Goal: Book appointment/travel/reservation

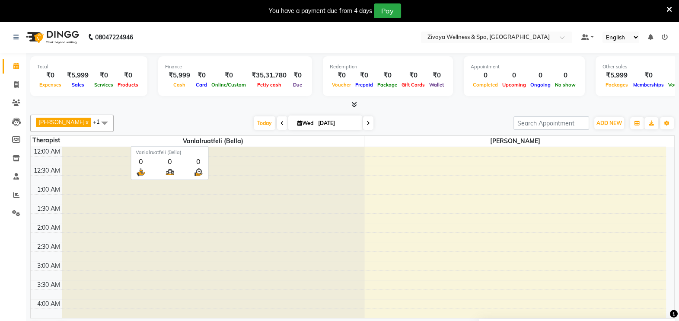
scroll to position [264, 0]
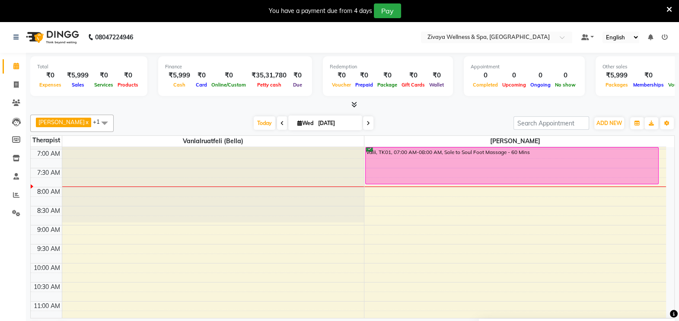
click at [113, 120] on span at bounding box center [104, 123] width 17 height 16
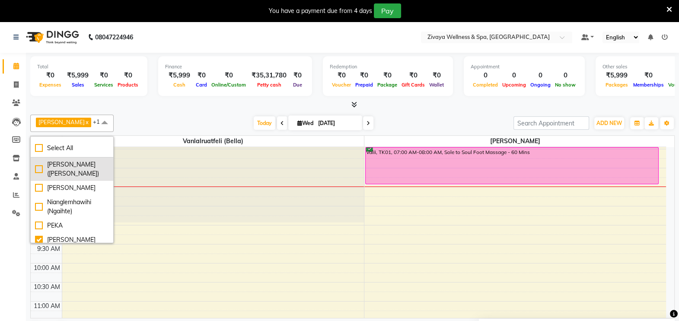
click at [74, 164] on div "[PERSON_NAME] ([PERSON_NAME])" at bounding box center [72, 169] width 74 height 18
checkbox input "true"
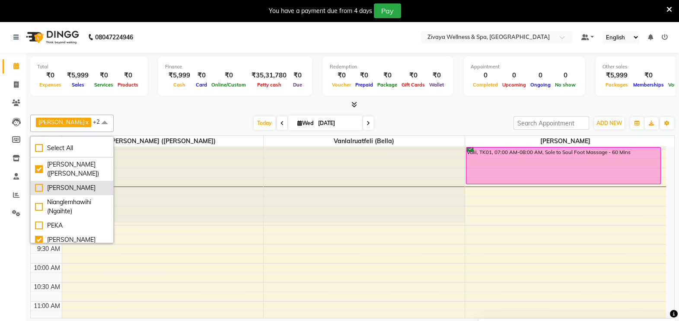
click at [74, 185] on div "[PERSON_NAME]" at bounding box center [72, 187] width 74 height 9
checkbox input "true"
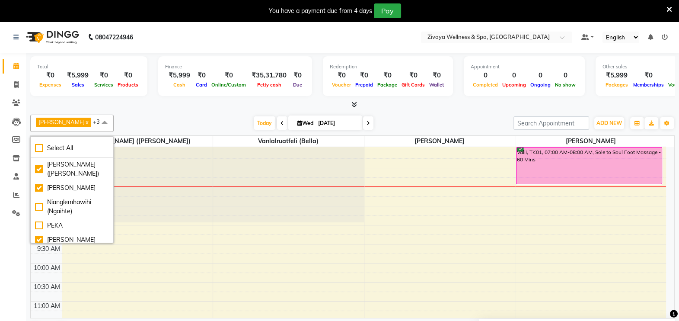
click at [113, 118] on span at bounding box center [104, 123] width 17 height 16
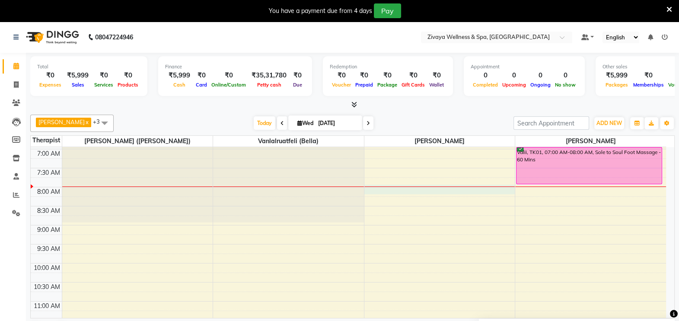
select select "61709"
select select "480"
select select "tentative"
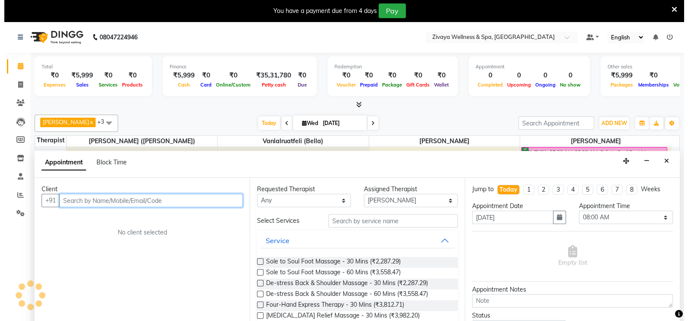
scroll to position [22, 0]
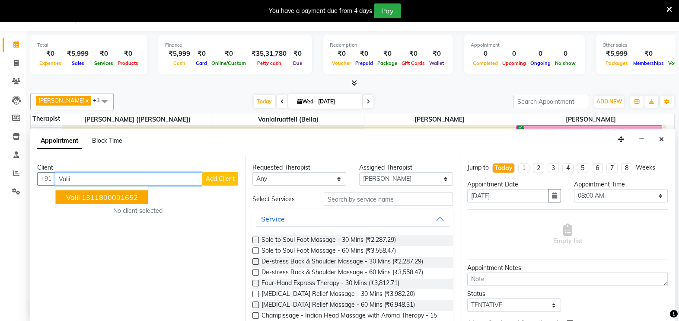
type input "Valii"
click at [216, 177] on span "Add Client" at bounding box center [220, 179] width 29 height 8
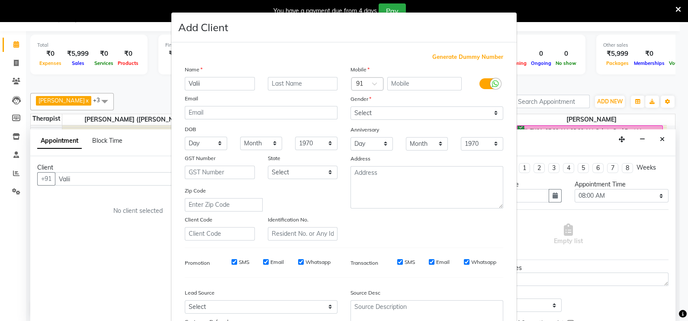
click at [458, 56] on span "Generate Dummy Number" at bounding box center [467, 57] width 71 height 9
type input "1311800001653"
checkbox input "false"
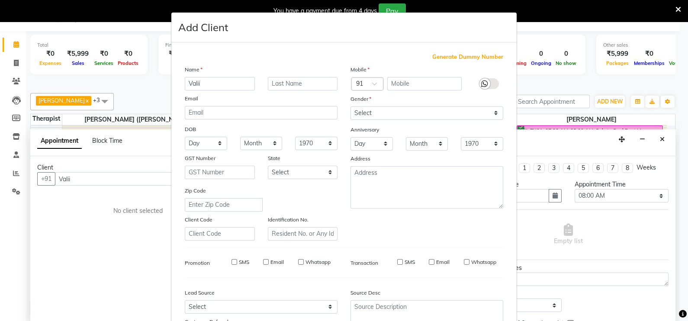
checkbox input "false"
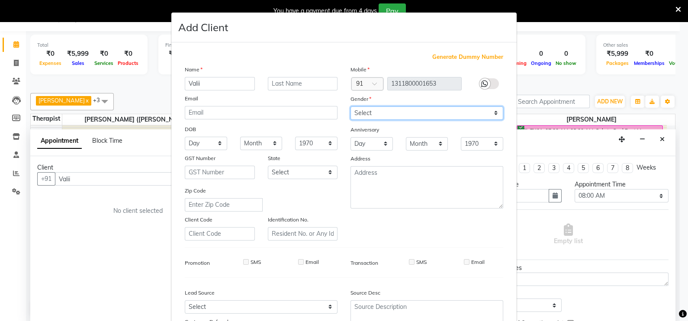
click at [404, 115] on select "Select [DEMOGRAPHIC_DATA] [DEMOGRAPHIC_DATA] Other Prefer Not To Say" at bounding box center [426, 112] width 153 height 13
select select "[DEMOGRAPHIC_DATA]"
click at [350, 107] on select "Select [DEMOGRAPHIC_DATA] [DEMOGRAPHIC_DATA] Other Prefer Not To Say" at bounding box center [426, 112] width 153 height 13
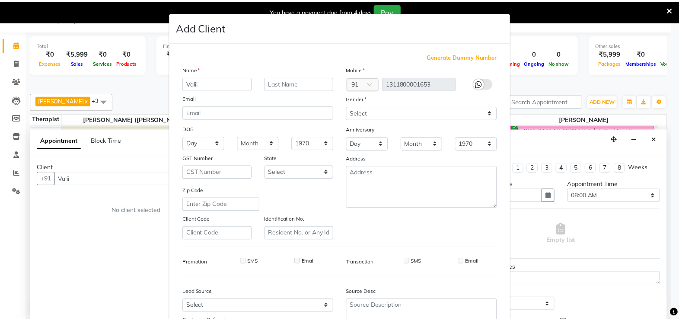
scroll to position [83, 0]
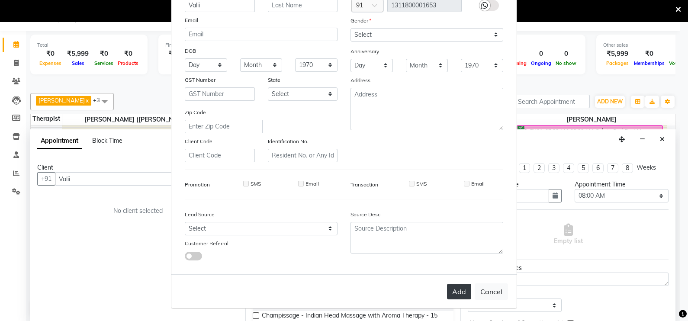
click at [450, 289] on button "Add" at bounding box center [459, 292] width 24 height 16
type input "1311800001653"
select select
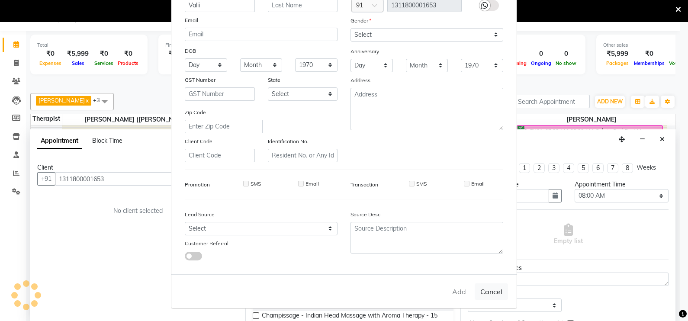
select select
checkbox input "false"
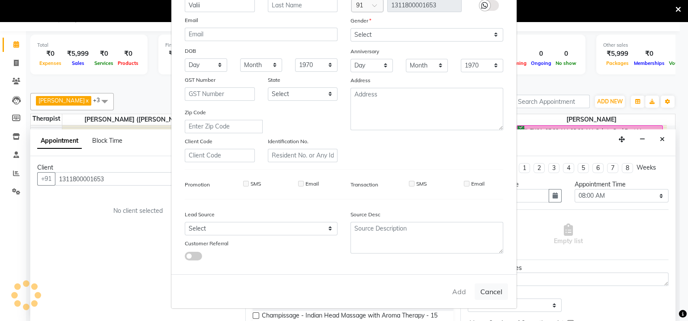
checkbox input "false"
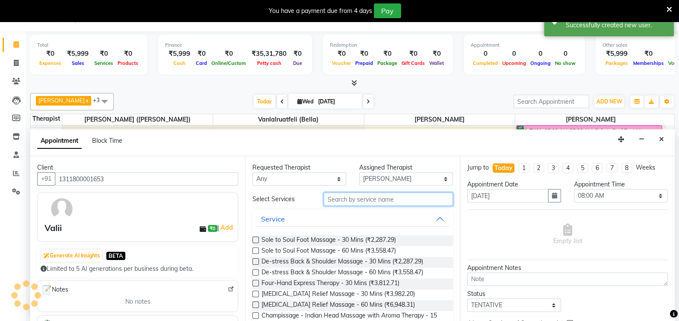
click at [375, 199] on input "text" at bounding box center [388, 198] width 129 height 13
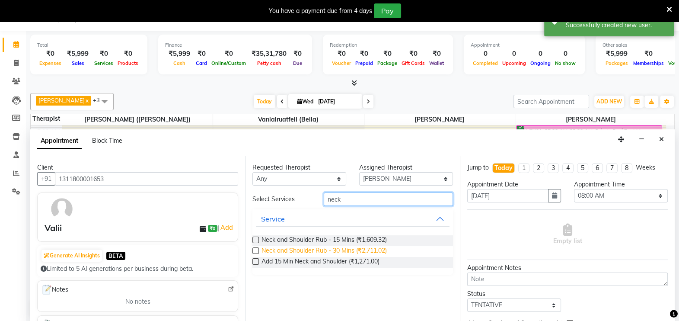
type input "neck"
click at [333, 247] on span "Neck and Shoulder Rub - 30 Mins (₹2,711.02)" at bounding box center [324, 251] width 125 height 11
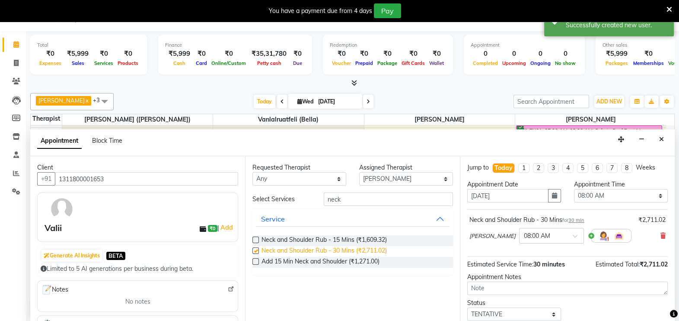
checkbox input "false"
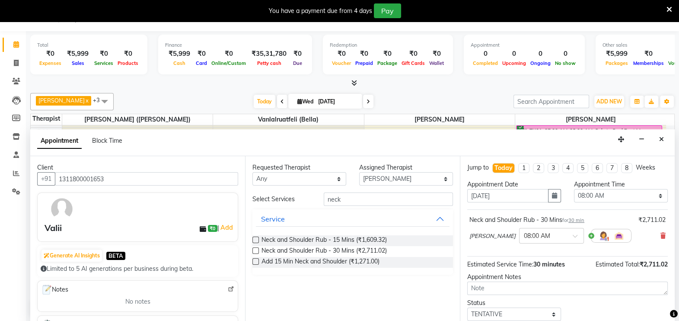
scroll to position [52, 0]
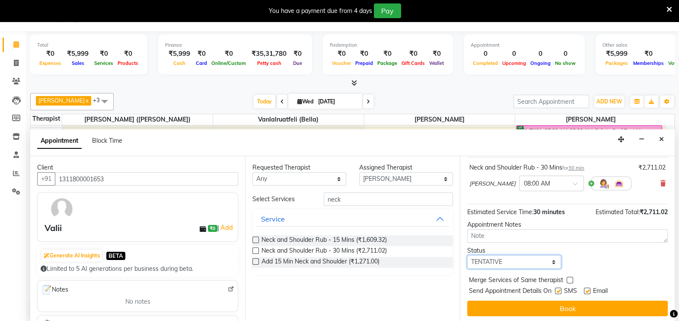
click at [534, 256] on select "Select TENTATIVE CONFIRM CHECK-IN UPCOMING" at bounding box center [515, 261] width 94 height 13
select select "confirm booking"
click at [468, 255] on select "Select TENTATIVE CONFIRM CHECK-IN UPCOMING" at bounding box center [515, 261] width 94 height 13
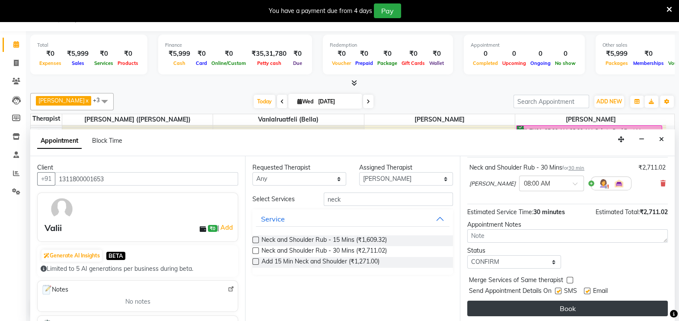
click at [560, 303] on button "Book" at bounding box center [568, 309] width 201 height 16
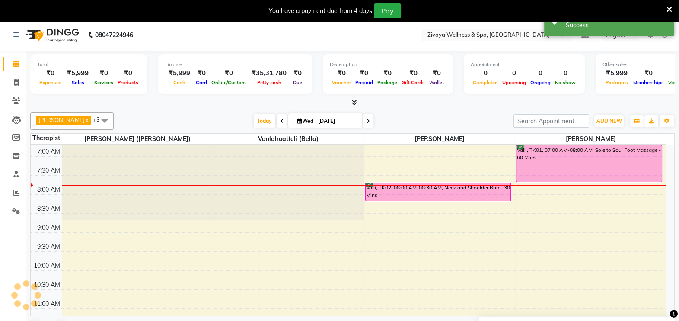
scroll to position [0, 0]
